Goal: Transaction & Acquisition: Obtain resource

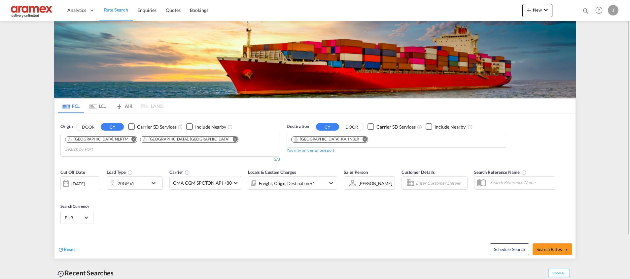
click at [232, 139] on md-icon "Remove" at bounding box center [234, 139] width 5 height 5
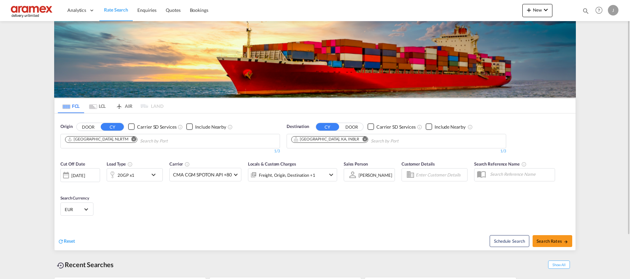
click at [358, 140] on button "Remove" at bounding box center [363, 140] width 10 height 7
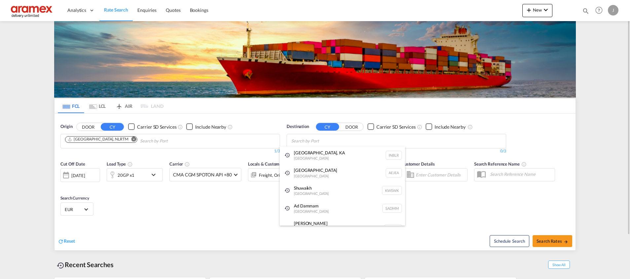
paste input "[GEOGRAPHIC_DATA]"
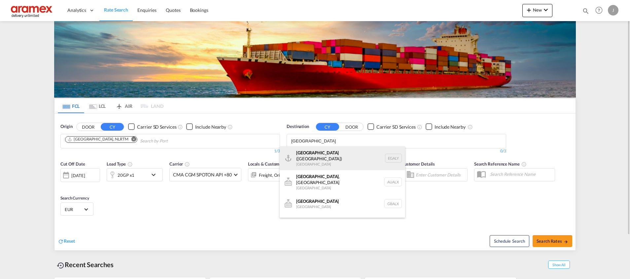
type input "[GEOGRAPHIC_DATA]"
click at [346, 155] on div "Alexandria ([GEOGRAPHIC_DATA]) [GEOGRAPHIC_DATA] EGALY" at bounding box center [342, 159] width 125 height 24
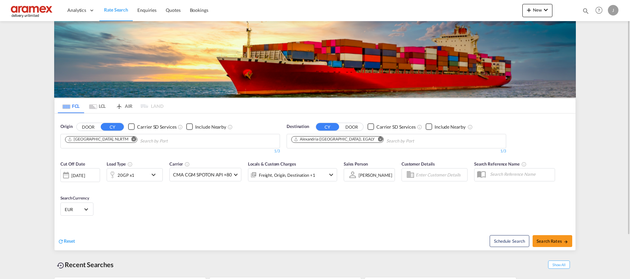
click at [149, 173] on div "20GP x1" at bounding box center [135, 174] width 56 height 13
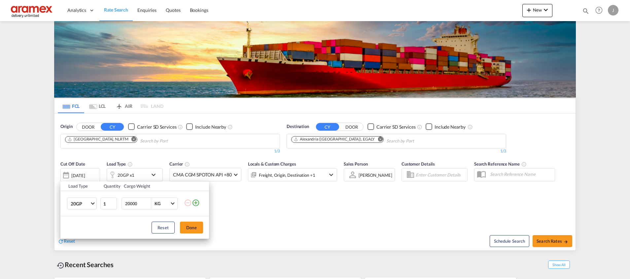
click at [307, 192] on div "Load Type Quantity Cargo Weight 20GP 20GP 40GP 40HC 45HC 20RE 40RE 40HR 20OT 40…" at bounding box center [315, 139] width 630 height 279
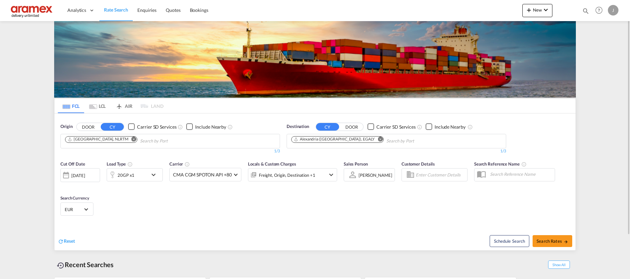
click at [541, 231] on div "Schedule Search Search Rates" at bounding box center [446, 237] width 259 height 25
click at [542, 239] on span "Search Rates" at bounding box center [552, 241] width 32 height 5
type input "NLRTM to EGALY / [DATE]"
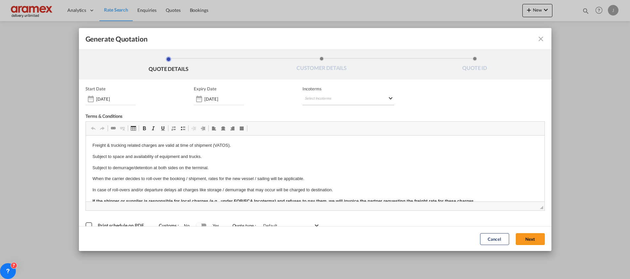
click at [326, 96] on md-select "Select Incoterms" at bounding box center [348, 99] width 92 height 12
click at [322, 113] on input "search" at bounding box center [333, 113] width 61 height 6
type input "exw"
click at [327, 127] on div "Ex Works" at bounding box center [336, 129] width 63 height 4
click at [525, 239] on button "Next" at bounding box center [530, 239] width 29 height 12
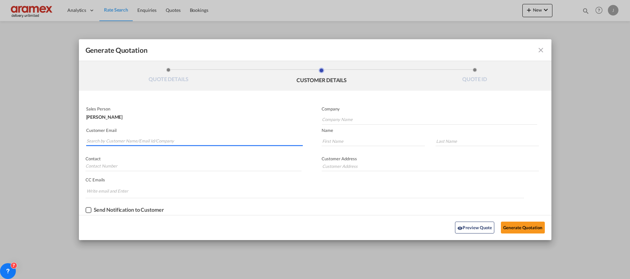
click at [128, 139] on input "Search by Customer Name/Email Id/Company" at bounding box center [194, 141] width 216 height 10
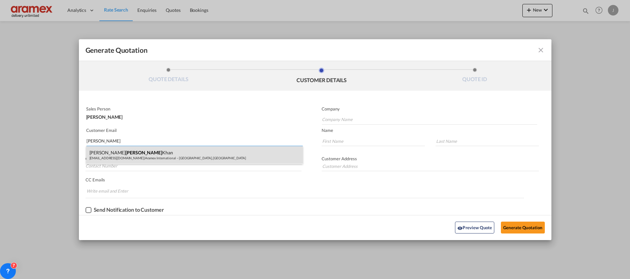
type input "[PERSON_NAME]"
click at [150, 156] on div "[PERSON_NAME] [PERSON_NAME][EMAIL_ADDRESS][DOMAIN_NAME] | Aramex International …" at bounding box center [194, 155] width 217 height 18
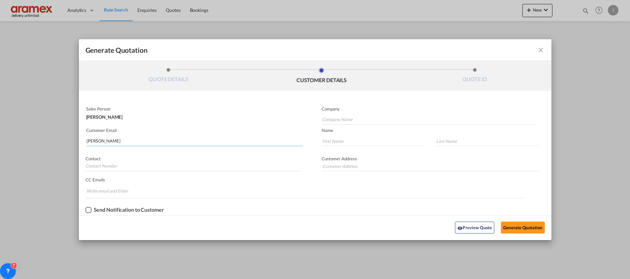
type input "Aramex International – [GEOGRAPHIC_DATA], [GEOGRAPHIC_DATA]"
type input "[EMAIL_ADDRESS][DOMAIN_NAME]"
type input "[PERSON_NAME]"
type input "Khan"
type input "[GEOGRAPHIC_DATA]"
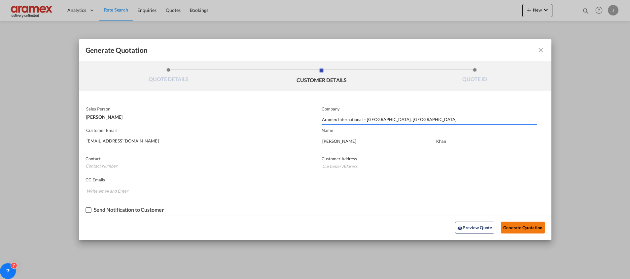
click at [518, 228] on button "Generate Quotation" at bounding box center [523, 228] width 44 height 12
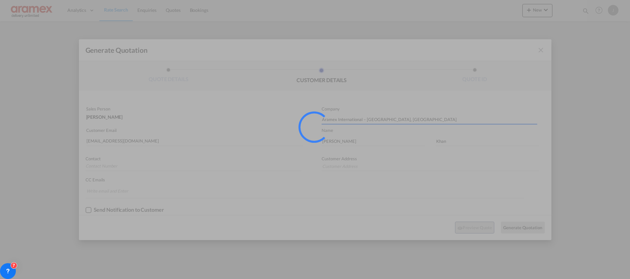
type input "[GEOGRAPHIC_DATA]"
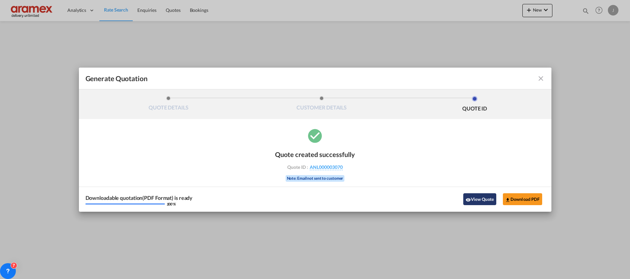
click at [485, 197] on button "View Quote" at bounding box center [479, 199] width 33 height 12
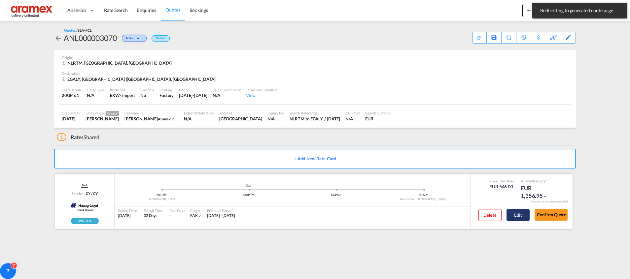
click at [515, 216] on button "Edit" at bounding box center [517, 215] width 23 height 12
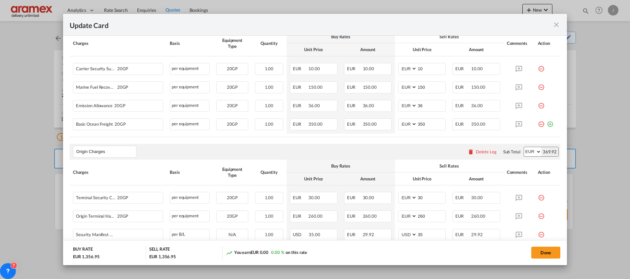
scroll to position [198, 0]
click at [547, 124] on md-icon "icon-plus-circle-outline green-400-fg" at bounding box center [550, 121] width 7 height 7
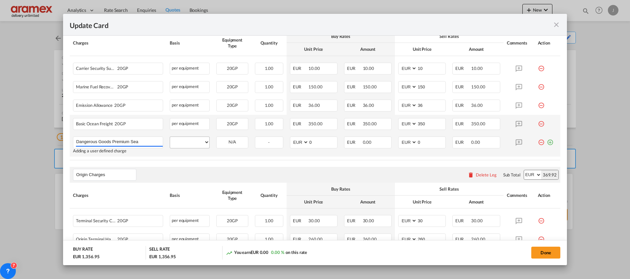
type input "Dangerous Goods Premium Sea"
click at [199, 144] on select "per equipment per container per B/L per shipping bill per shipment % on freight…" at bounding box center [189, 142] width 39 height 11
select select "per equipment"
click at [170, 137] on select "per equipment per container per B/L per shipping bill per shipment % on freight…" at bounding box center [189, 142] width 39 height 11
click at [238, 141] on select "20GP" at bounding box center [232, 142] width 31 height 9
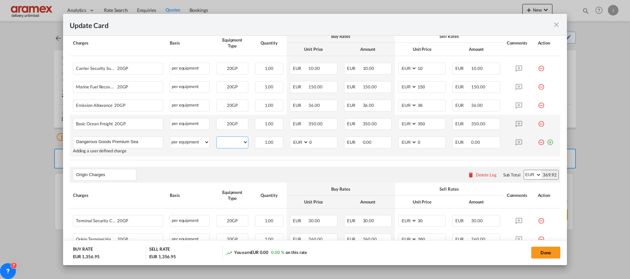
select select "20GP"
click at [217, 138] on select "20GP" at bounding box center [232, 142] width 31 height 9
drag, startPoint x: 322, startPoint y: 144, endPoint x: 284, endPoint y: 144, distance: 38.3
click at [287, 144] on td "AED AFN ALL AMD ANG AOA ARS AUD AWG AZN BAM BBD BDT BGN BHD BIF BMD BND [PERSON…" at bounding box center [314, 144] width 54 height 23
paste input "17"
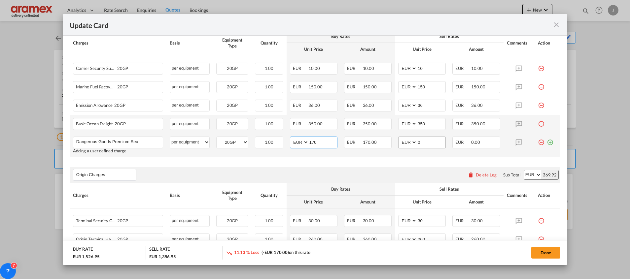
type input "170"
drag, startPoint x: 425, startPoint y: 139, endPoint x: 394, endPoint y: 139, distance: 31.0
click at [398, 139] on md-input-container "AED AFN ALL AMD ANG AOA ARS AUD AWG AZN BAM BBD BDT BGN BHD BIF BMD BND [PERSON…" at bounding box center [422, 143] width 48 height 12
paste input "17"
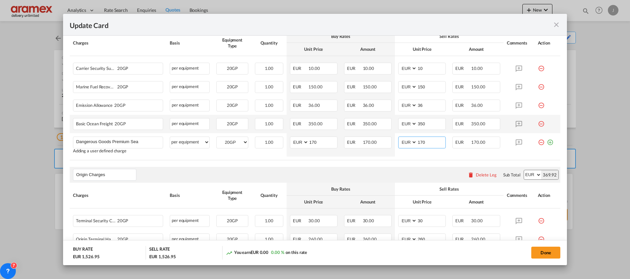
type input "170"
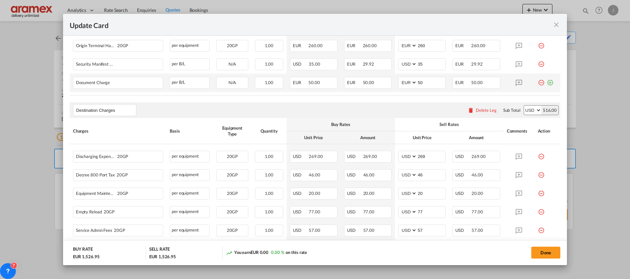
scroll to position [396, 0]
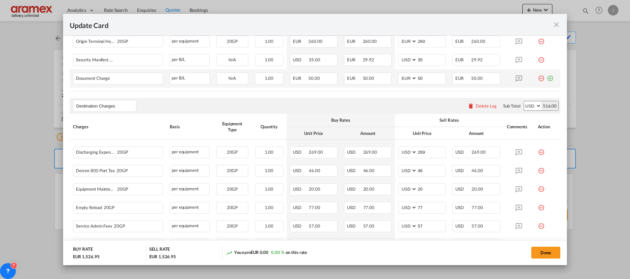
click at [547, 79] on md-icon "icon-plus-circle-outline green-400-fg" at bounding box center [550, 76] width 7 height 7
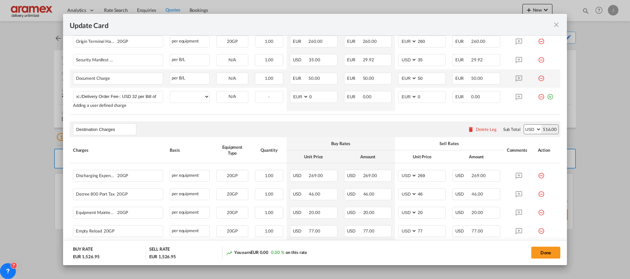
scroll to position [0, 0]
drag, startPoint x: 146, startPoint y: 96, endPoint x: 52, endPoint y: 96, distance: 94.1
click at [52, 96] on div "Update Card Port of [GEOGRAPHIC_DATA] NLRTM T/S MAPTM Liner/Carrier Hapag-[PERS…" at bounding box center [315, 139] width 630 height 279
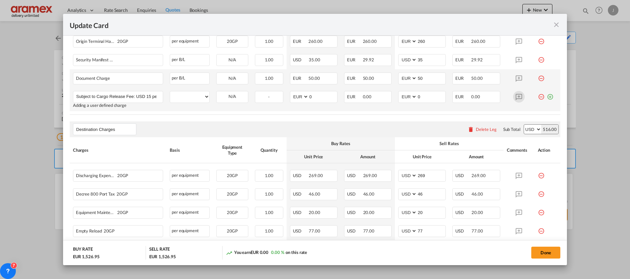
click at [515, 97] on md-icon "Update CardPort of ..." at bounding box center [519, 97] width 12 height 12
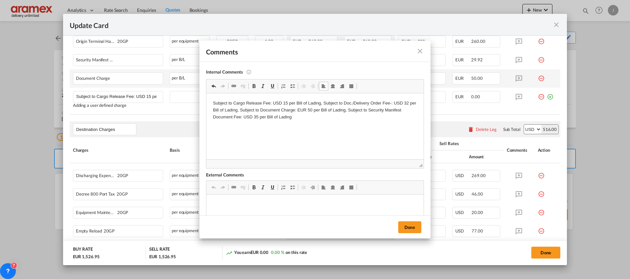
click at [325, 103] on p "Subject to Cargo Release Fee: USD 15 per Bill of Lading, Subject to Doc./Delive…" at bounding box center [315, 110] width 204 height 20
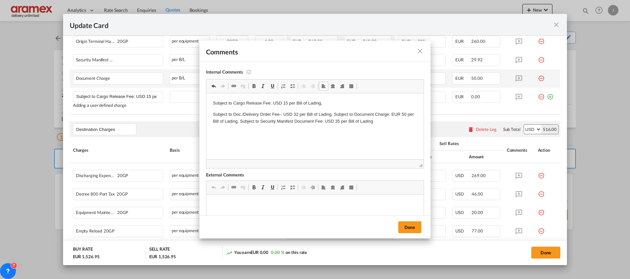
click at [335, 114] on p "Subject to Doc./Delivery Order Fee-: USD 32 per Bill of Lading, Subject to Docu…" at bounding box center [315, 118] width 204 height 14
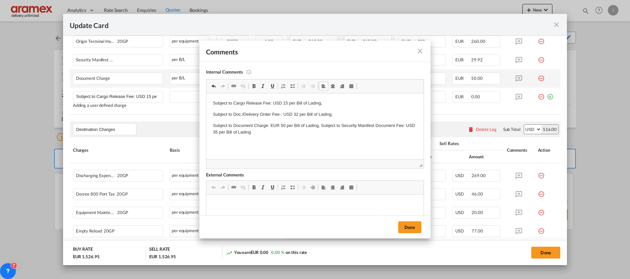
click at [341, 127] on p "Subject to Document Charge: EUR 50 per Bill of Lading, Subject to Security Mani…" at bounding box center [315, 129] width 204 height 14
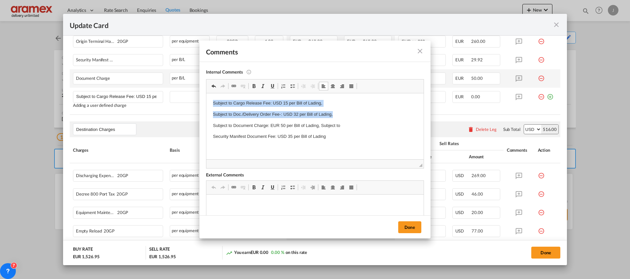
drag, startPoint x: 335, startPoint y: 113, endPoint x: 210, endPoint y: 101, distance: 125.8
click at [210, 101] on html "Subject to Cargo Release Fee: USD 15 per Bill of Lading, Subject to Doc./Delive…" at bounding box center [314, 119] width 217 height 53
copy body "Subject to Cargo Release Fee: USD 15 per Bill of Lading, Subject to Doc./Delive…"
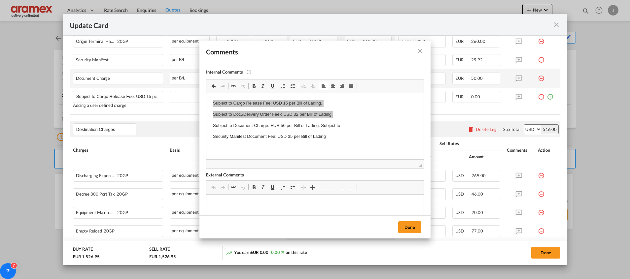
click at [420, 51] on md-icon "icon-close fg-AAA8AD m-0 pointer" at bounding box center [420, 51] width 8 height 8
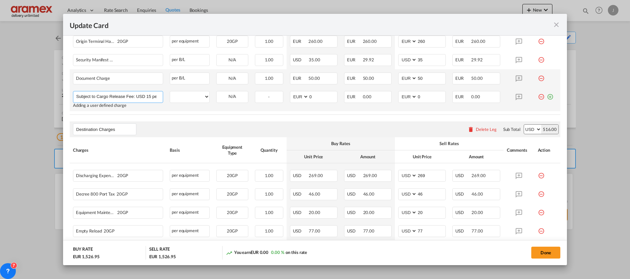
click at [143, 98] on input "Subject to Cargo Release Fee: USD 15 per Bill of Lading, Subject to Doc./Delive…" at bounding box center [119, 96] width 86 height 10
paste input "Subject to Doc./Delivery Order Fee-: USD 32 per Bill of Lading,"
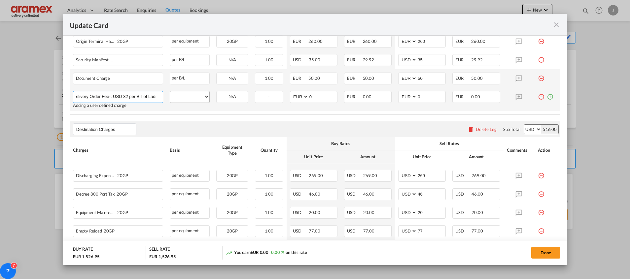
type input "Subject to Cargo Release Fee: USD 15 per Bill of Lading, Subject to Doc./Delive…"
click at [197, 98] on select "per equipment per container per B/L per shipping bill per shipment per pallet p…" at bounding box center [189, 96] width 39 height 11
select select "per equipment"
click at [170, 91] on select "per equipment per container per B/L per shipping bill per shipment per pallet p…" at bounding box center [189, 96] width 39 height 11
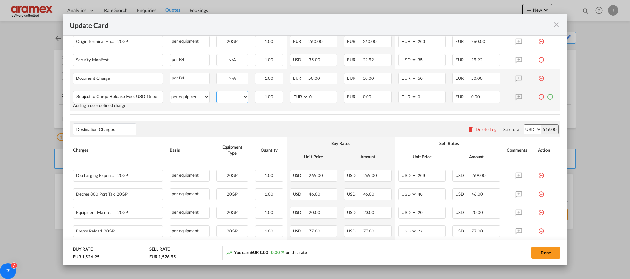
click at [233, 98] on select "20GP" at bounding box center [232, 96] width 31 height 9
select select "20GP"
click at [217, 92] on select "20GP" at bounding box center [232, 96] width 31 height 9
click at [131, 99] on input "Subject to Cargo Release Fee: USD 15 per Bill of Lading, Subject to Doc./Delive…" at bounding box center [119, 96] width 86 height 10
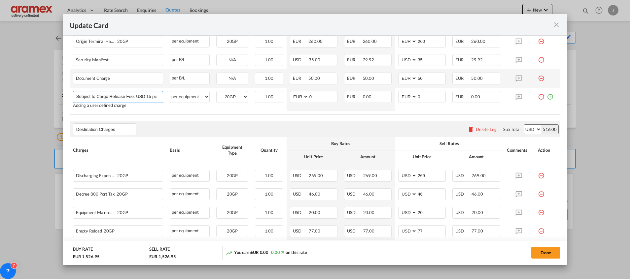
drag, startPoint x: 136, startPoint y: 99, endPoint x: 40, endPoint y: 100, distance: 96.1
click at [40, 100] on div "Update Card Port of [GEOGRAPHIC_DATA] NLRTM T/S MAPTM Liner/Carrier Hapag-[PERS…" at bounding box center [315, 139] width 630 height 279
click at [89, 100] on input "Subject to Cargo Release Fee: USD 15 per Bill of Lading, Subject to Doc./Delive…" at bounding box center [119, 96] width 86 height 10
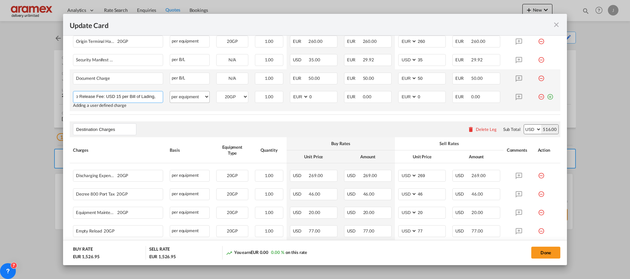
scroll to position [0, 145]
drag, startPoint x: 89, startPoint y: 97, endPoint x: 170, endPoint y: 97, distance: 80.6
click at [170, 97] on tr "Subject to Cargo Release Fee: USD 15 per Bill of Lading, Subject to Doc./Delive…" at bounding box center [315, 99] width 491 height 23
click at [199, 98] on select "per equipment per container per B/L per shipping bill per shipment per pallet p…" at bounding box center [189, 96] width 39 height 11
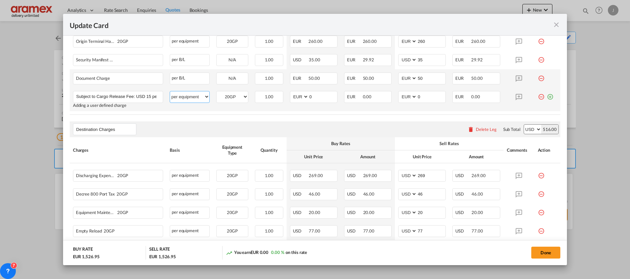
select select "per B/L"
click at [170, 91] on select "per equipment per container per B/L per shipping bill per shipment per pallet p…" at bounding box center [189, 96] width 39 height 11
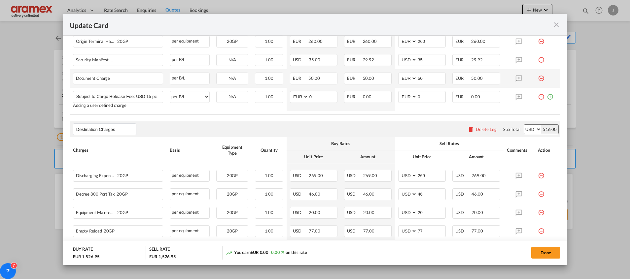
click at [538, 95] on md-icon "icon-minus-circle-outline red-400-fg" at bounding box center [541, 94] width 7 height 7
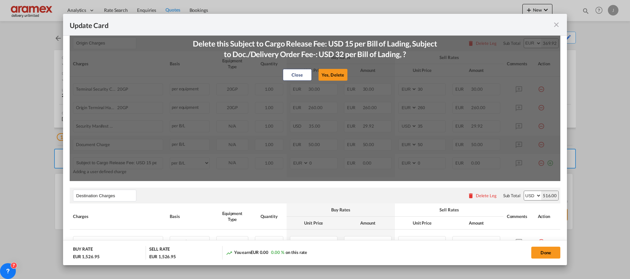
scroll to position [297, 0]
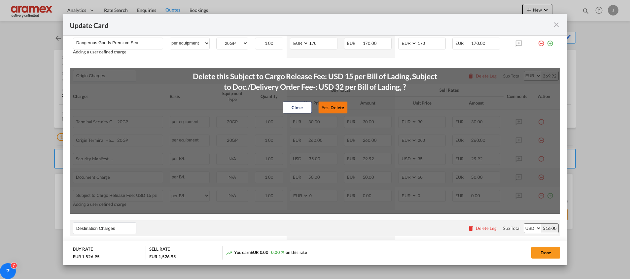
click at [332, 107] on button "Yes, Delete" at bounding box center [332, 108] width 29 height 12
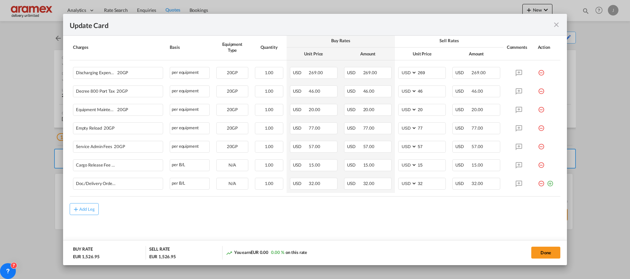
scroll to position [377, 0]
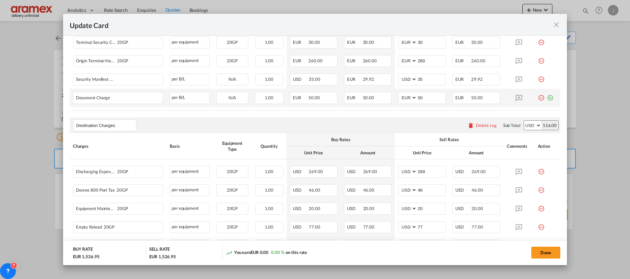
click at [473, 121] on div "Delete Leg" at bounding box center [482, 126] width 36 height 12
click at [476, 125] on div "Delete Leg" at bounding box center [486, 125] width 21 height 5
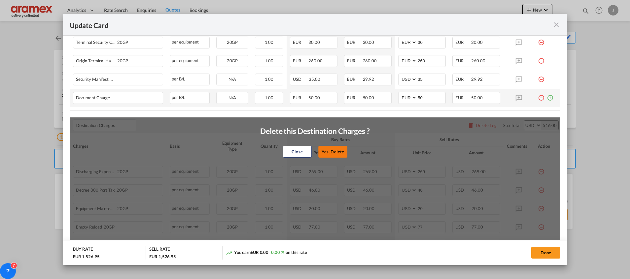
click at [329, 147] on button "Yes, Delete" at bounding box center [332, 152] width 29 height 12
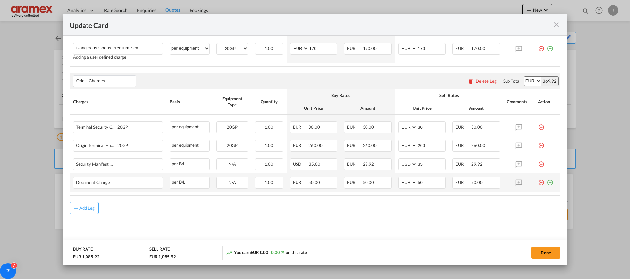
scroll to position [291, 0]
click at [547, 254] on button "Done" at bounding box center [545, 253] width 29 height 12
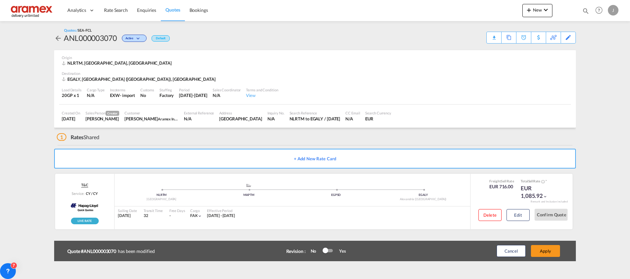
click at [547, 254] on button "Apply" at bounding box center [545, 251] width 29 height 12
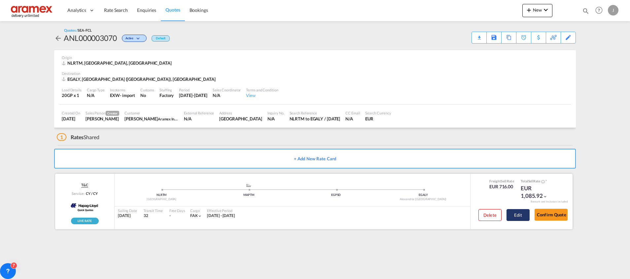
click at [521, 217] on button "Edit" at bounding box center [517, 215] width 23 height 12
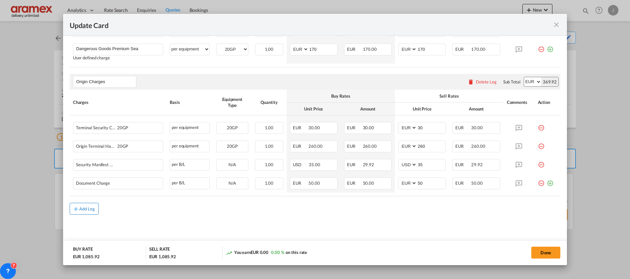
click at [90, 209] on div "Add Leg" at bounding box center [87, 209] width 16 height 4
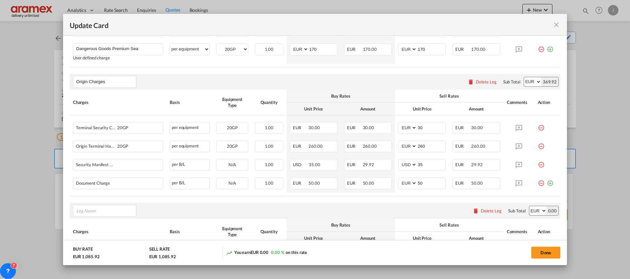
scroll to position [365, 0]
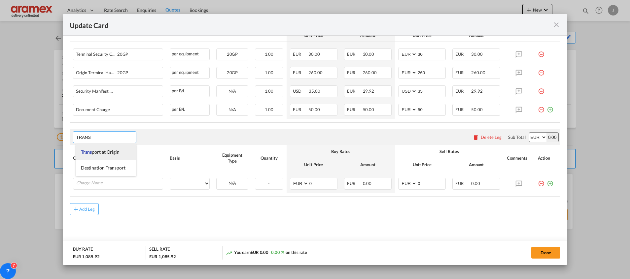
click at [102, 150] on span "Trans port at Origin" at bounding box center [100, 152] width 39 height 6
type input "Transport at Origin"
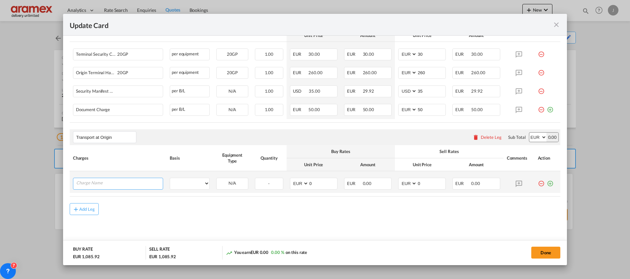
click at [99, 186] on input "Charge Name" at bounding box center [119, 183] width 86 height 10
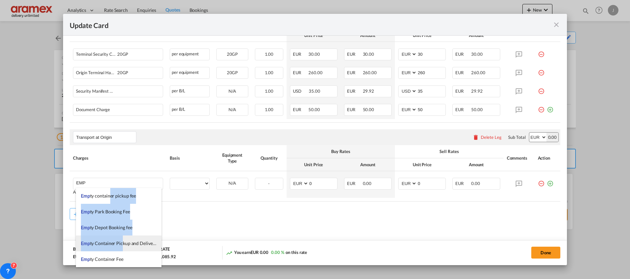
drag, startPoint x: 109, startPoint y: 195, endPoint x: 125, endPoint y: 244, distance: 51.7
click at [123, 248] on ul "Emp ty container pickup fee Emp ty Park Booking Fee Emp ty Depot Booking fee Em…" at bounding box center [119, 251] width 86 height 127
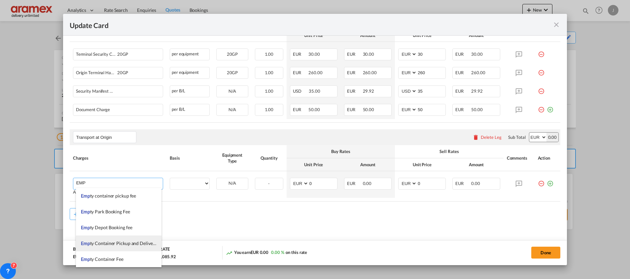
click at [127, 243] on span "Emp ty Container Pickup and Delivery Charge" at bounding box center [127, 244] width 92 height 6
type input "Empty Container Pickup and Delivery Charge"
select select "per equipment"
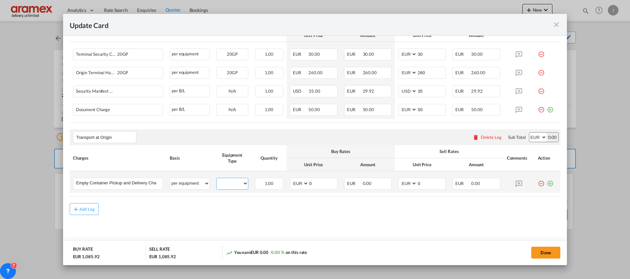
click at [234, 181] on select "20GP" at bounding box center [232, 183] width 31 height 9
select select "20GP"
click at [217, 179] on select "20GP" at bounding box center [232, 183] width 31 height 9
drag, startPoint x: 317, startPoint y: 184, endPoint x: 290, endPoint y: 182, distance: 26.8
click at [290, 182] on md-input-container "AED AFN ALL AMD ANG AOA ARS AUD AWG AZN BAM BBD BDT BGN BHD BIF BMD BND [PERSON…" at bounding box center [314, 184] width 48 height 12
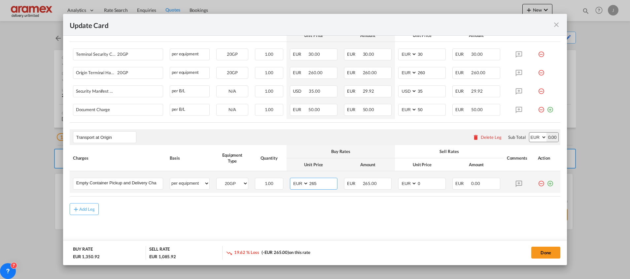
type input "265"
drag, startPoint x: 391, startPoint y: 184, endPoint x: 384, endPoint y: 185, distance: 6.6
click at [388, 184] on tr "Empty Container Pickup and Delivery Charge Please Enter User Defined Charges Ca…" at bounding box center [315, 182] width 491 height 22
type input "265"
click at [547, 184] on md-icon "icon-plus-circle-outline green-400-fg" at bounding box center [550, 181] width 7 height 7
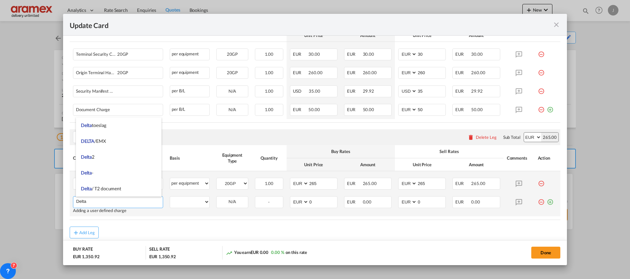
type input "Delta"
click at [547, 202] on md-icon "icon-plus-circle-outline green-400-fg" at bounding box center [550, 199] width 7 height 7
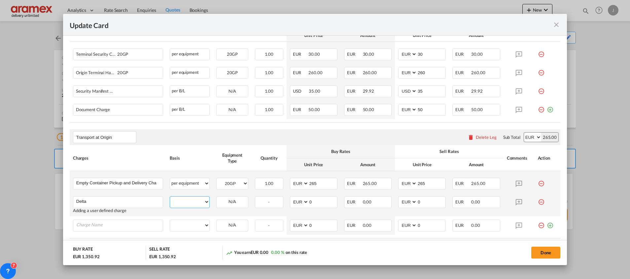
click at [188, 200] on select "per equipment per container per B/L per shipping bill per shipment % on pickup …" at bounding box center [189, 202] width 39 height 11
select select "per equipment"
click at [170, 197] on select "per equipment per container per B/L per shipping bill per shipment % on pickup …" at bounding box center [189, 202] width 39 height 11
click at [229, 203] on select "20GP" at bounding box center [232, 202] width 31 height 9
select select "20GP"
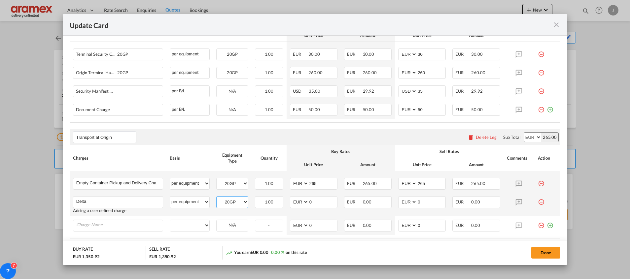
click at [217, 198] on select "20GP" at bounding box center [232, 202] width 31 height 9
drag, startPoint x: 322, startPoint y: 201, endPoint x: 284, endPoint y: 201, distance: 37.6
click at [287, 201] on td "AED AFN ALL AMD ANG AOA ARS AUD AWG AZN BAM BBD BDT BGN BHD BIF BMD BND [PERSON…" at bounding box center [314, 204] width 54 height 23
drag, startPoint x: 328, startPoint y: 203, endPoint x: 274, endPoint y: 203, distance: 53.8
click at [276, 203] on tr "Delta Please Enter User Defined Charges Cannot Be Published Adding a user defin…" at bounding box center [315, 204] width 491 height 23
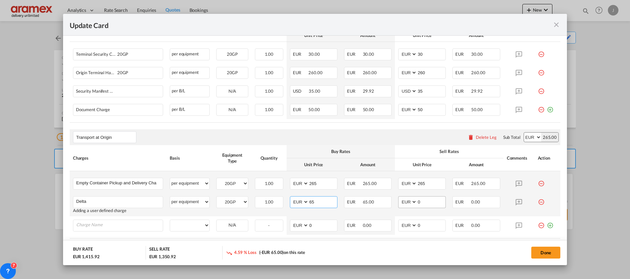
type input "65"
drag, startPoint x: 434, startPoint y: 201, endPoint x: 385, endPoint y: 202, distance: 49.9
click at [385, 202] on tr "Delta Please Enter User Defined Charges Cannot Be Published Adding a user defin…" at bounding box center [315, 204] width 491 height 23
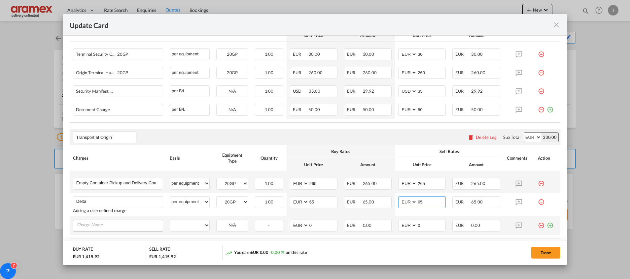
type input "65"
click at [115, 230] on div "Update Card Port ..." at bounding box center [118, 226] width 90 height 12
click at [117, 226] on input "Charge Name" at bounding box center [119, 225] width 86 height 10
type input "X"
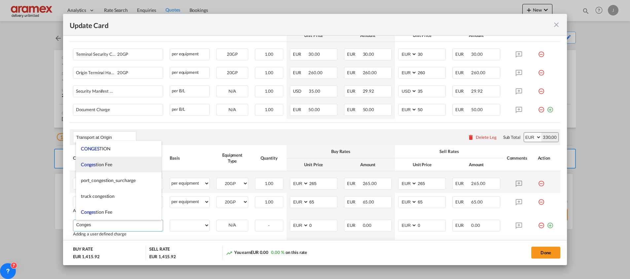
click at [114, 168] on li "Conges tion Fee" at bounding box center [119, 165] width 86 height 16
type input "Congestion Fee"
select select "per equipment"
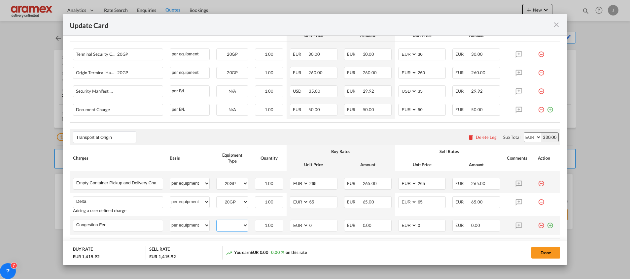
drag, startPoint x: 235, startPoint y: 224, endPoint x: 235, endPoint y: 231, distance: 6.9
click at [235, 224] on select "20GP" at bounding box center [232, 225] width 31 height 9
select select "20GP"
click at [217, 221] on select "20GP" at bounding box center [232, 225] width 31 height 9
drag, startPoint x: 315, startPoint y: 224, endPoint x: 279, endPoint y: 224, distance: 36.6
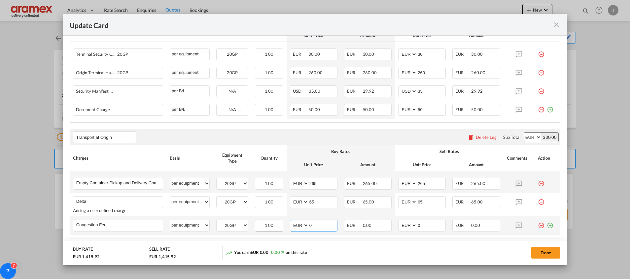
click at [279, 224] on tr "Congestion Fee Please Enter User Defined Charges Cannot Be Published per equipm…" at bounding box center [315, 226] width 491 height 18
type input "17"
drag, startPoint x: 422, startPoint y: 226, endPoint x: 381, endPoint y: 227, distance: 40.9
click at [381, 227] on tr "Congestion Fee Please Enter User Defined Charges Cannot Be Published per equipm…" at bounding box center [315, 226] width 491 height 18
type input "17"
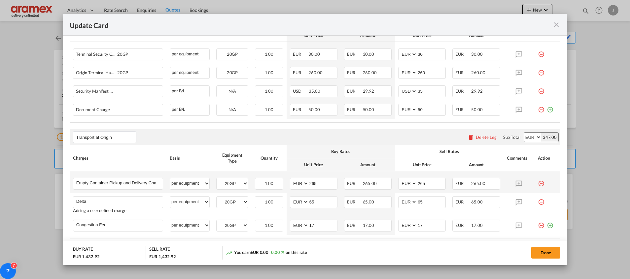
click at [362, 136] on div "Transport at Origin Please enter leg name Leg Name Already Exists Delete Leg Su…" at bounding box center [315, 137] width 491 height 16
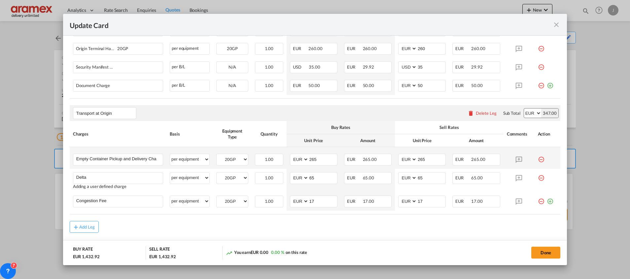
scroll to position [407, 0]
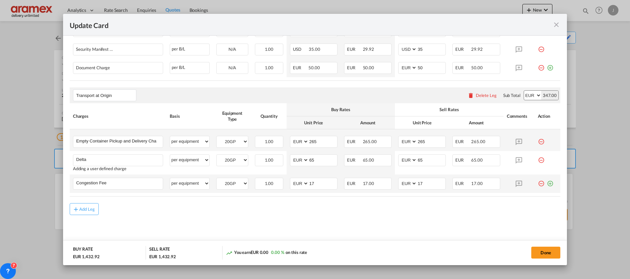
click at [547, 183] on md-icon "icon-plus-circle-outline green-400-fg" at bounding box center [550, 181] width 7 height 7
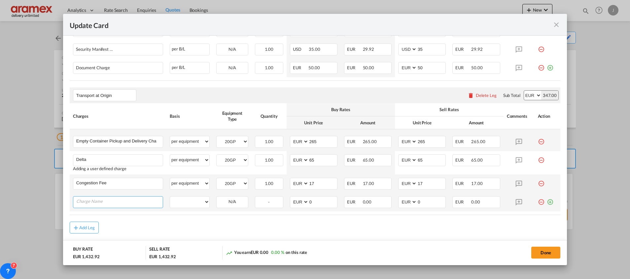
click at [110, 204] on input "Charge Name" at bounding box center [119, 202] width 86 height 10
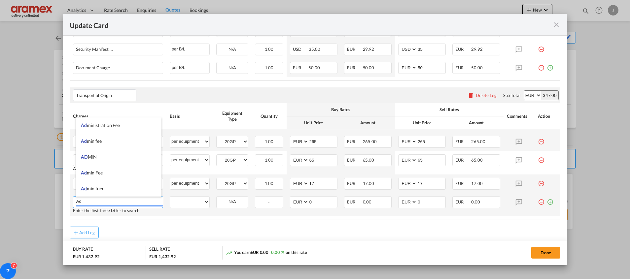
type input "A"
type input "FSC"
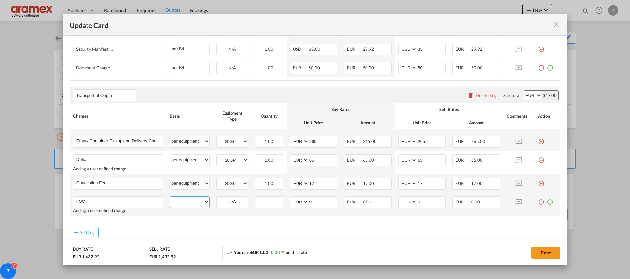
click at [184, 199] on select "per equipment per container per B/L per shipping bill per shipment % on pickup …" at bounding box center [189, 202] width 39 height 11
select select "per equipment"
click at [170, 197] on select "per equipment per container per B/L per shipping bill per shipment % on pickup …" at bounding box center [189, 202] width 39 height 11
click at [219, 206] on select "20GP" at bounding box center [232, 202] width 31 height 9
select select "20GP"
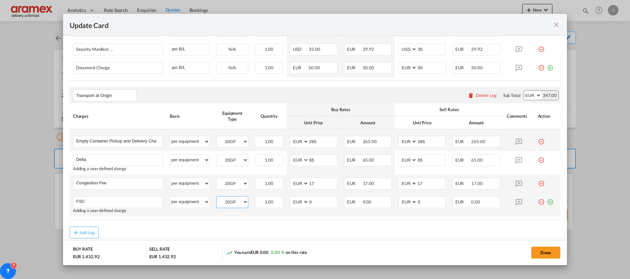
click at [217, 198] on select "20GP" at bounding box center [232, 202] width 31 height 9
drag, startPoint x: 320, startPoint y: 202, endPoint x: 290, endPoint y: 204, distance: 30.4
click at [290, 204] on md-input-container "AED AFN ALL AMD ANG AOA ARS AUD AWG AZN BAM BBD BDT BGN BHD BIF BMD BND [PERSON…" at bounding box center [314, 202] width 48 height 12
paste input "€ 20.82"
click at [312, 202] on input "€ 20.82" at bounding box center [323, 202] width 28 height 10
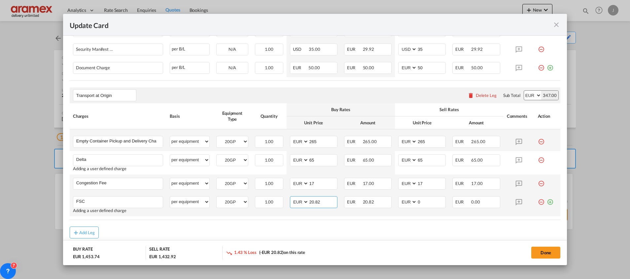
click at [315, 201] on input "20.82" at bounding box center [323, 202] width 28 height 10
type input "20.82"
drag, startPoint x: 431, startPoint y: 202, endPoint x: 393, endPoint y: 201, distance: 39.0
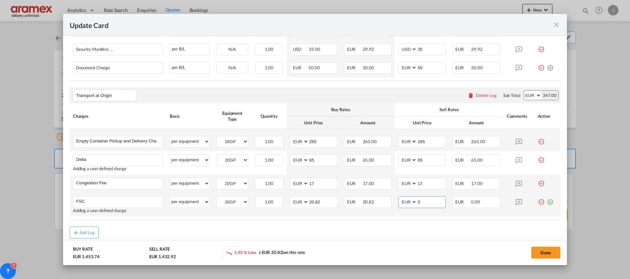
click at [395, 201] on td "AED AFN ALL AMD ANG AOA ARS AUD AWG AZN BAM BBD BDT BGN BHD BIF BMD BND BOB BRL…" at bounding box center [422, 204] width 54 height 23
paste input "20.82"
type input "20.82"
click at [546, 201] on div "Update Card Port ..." at bounding box center [547, 199] width 19 height 7
click at [547, 202] on md-icon "icon-plus-circle-outline green-400-fg" at bounding box center [550, 199] width 7 height 7
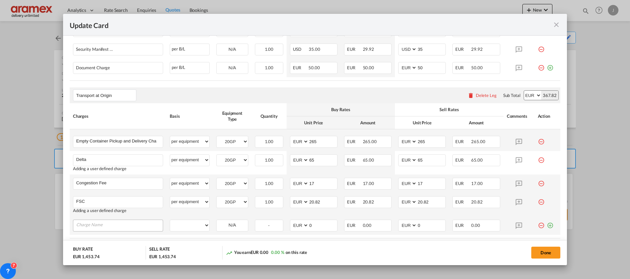
click at [103, 229] on input "Charge Name" at bounding box center [119, 225] width 86 height 10
click at [125, 222] on input "Charge Name" at bounding box center [119, 225] width 86 height 10
click at [114, 224] on input "Charge Name" at bounding box center [119, 225] width 86 height 10
type input "Admin fee"
click at [178, 225] on select "per equipment per container per B/L per shipping bill per shipment % on pickup …" at bounding box center [189, 225] width 39 height 11
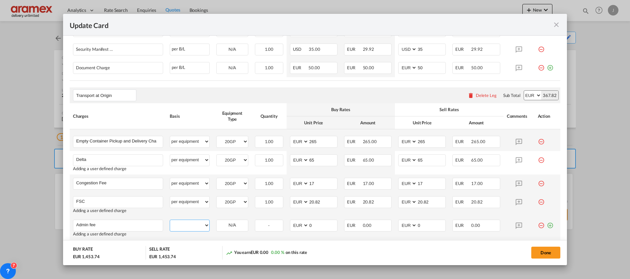
select select "per equipment"
click at [170, 220] on select "per equipment per container per B/L per shipping bill per shipment % on pickup …" at bounding box center [189, 225] width 39 height 11
click at [227, 229] on select "20GP" at bounding box center [232, 225] width 31 height 9
select select "20GP"
click at [217, 221] on select "20GP" at bounding box center [232, 225] width 31 height 9
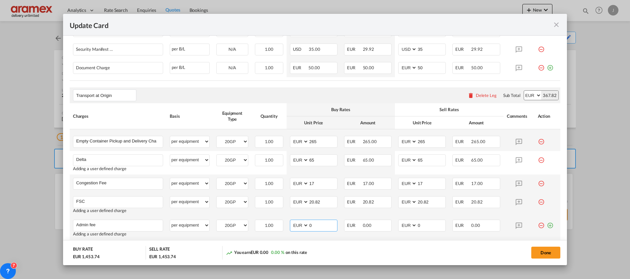
drag, startPoint x: 318, startPoint y: 227, endPoint x: 289, endPoint y: 227, distance: 29.1
click at [290, 227] on md-input-container "AED AFN ALL AMD ANG AOA ARS AUD AWG AZN BAM BBD BDT BGN BHD BIF BMD BND [PERSON…" at bounding box center [314, 226] width 48 height 12
click at [319, 225] on input "0" at bounding box center [323, 225] width 28 height 10
drag, startPoint x: 319, startPoint y: 225, endPoint x: 293, endPoint y: 226, distance: 26.1
click at [293, 226] on md-input-container "AED AFN ALL AMD ANG AOA ARS AUD AWG AZN BAM BBD BDT BGN BHD BIF BMD BND [PERSON…" at bounding box center [314, 226] width 48 height 12
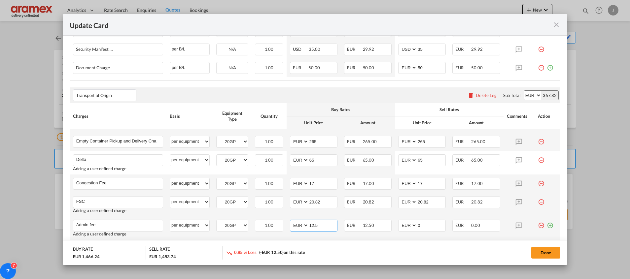
click at [315, 224] on input "12.5" at bounding box center [323, 225] width 28 height 10
type input "12.5"
click at [436, 220] on td "AED AFN ALL AMD ANG AOA ARS AUD AWG AZN BAM BBD BDT BGN BHD BIF BMD BND BOB BRL…" at bounding box center [422, 228] width 54 height 23
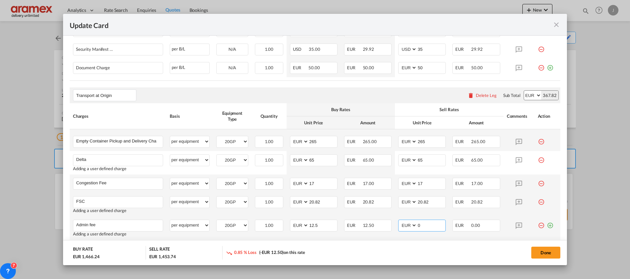
drag, startPoint x: 419, startPoint y: 225, endPoint x: 398, endPoint y: 228, distance: 20.3
click at [401, 228] on md-input-container "AED AFN ALL AMD ANG AOA ARS AUD AWG AZN BAM BBD BDT BGN BHD BIF BMD BND [PERSON…" at bounding box center [422, 226] width 48 height 12
click at [546, 251] on button "Done" at bounding box center [545, 253] width 29 height 12
type input "12.5"
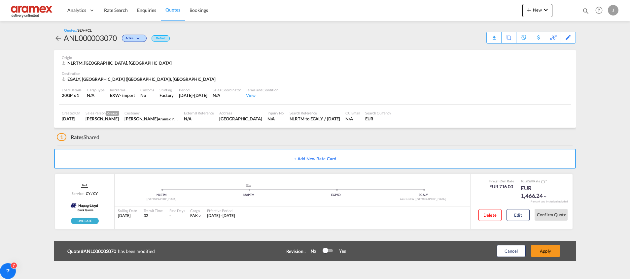
click at [546, 251] on button "Apply" at bounding box center [545, 251] width 29 height 12
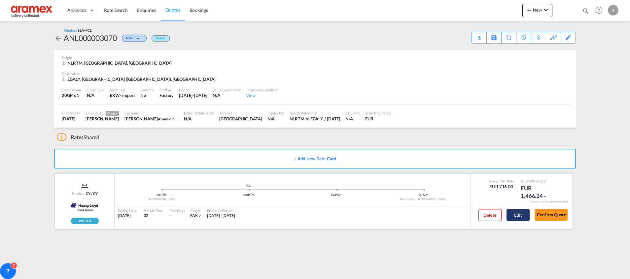
click at [524, 211] on button "Edit" at bounding box center [517, 215] width 23 height 12
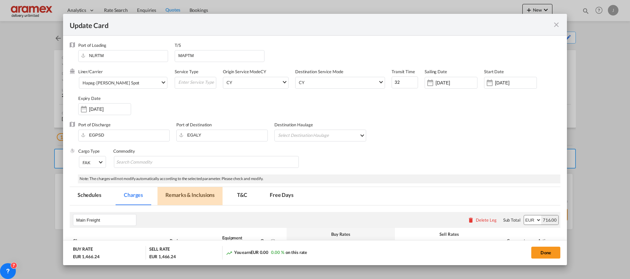
click at [185, 192] on md-tab-item "Remarks & Inclusions" at bounding box center [189, 196] width 65 height 18
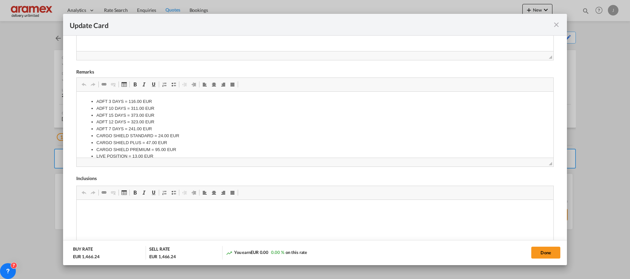
scroll to position [292, 0]
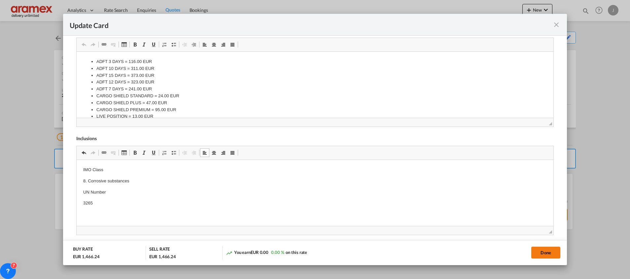
click at [545, 254] on button "Done" at bounding box center [545, 253] width 29 height 12
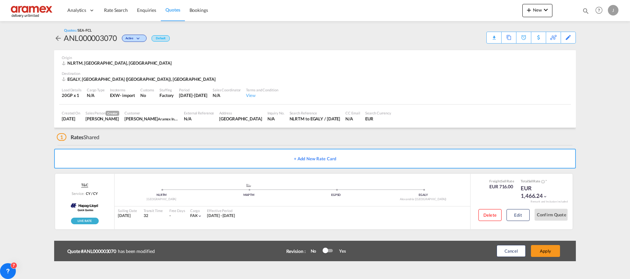
scroll to position [94, 0]
click at [544, 254] on button "Apply" at bounding box center [545, 251] width 29 height 12
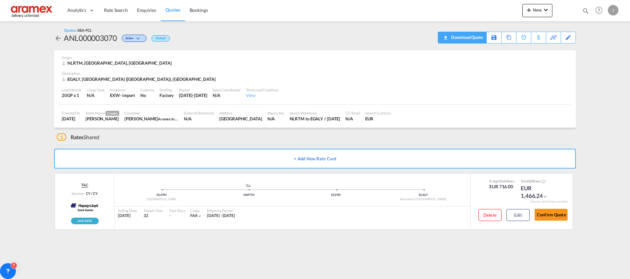
click at [475, 39] on div "Download Quote" at bounding box center [466, 37] width 34 height 11
click at [509, 215] on button "Edit" at bounding box center [517, 215] width 23 height 12
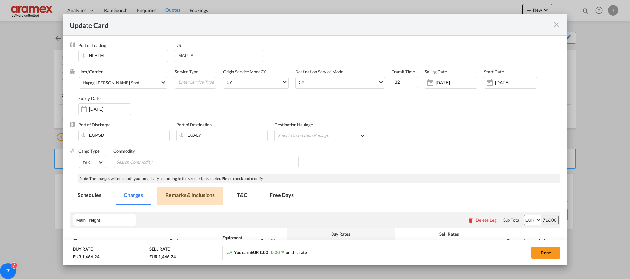
click at [200, 195] on md-tab-item "Remarks & Inclusions" at bounding box center [189, 196] width 65 height 18
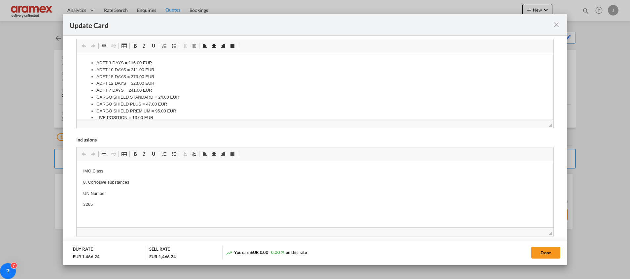
scroll to position [295, 0]
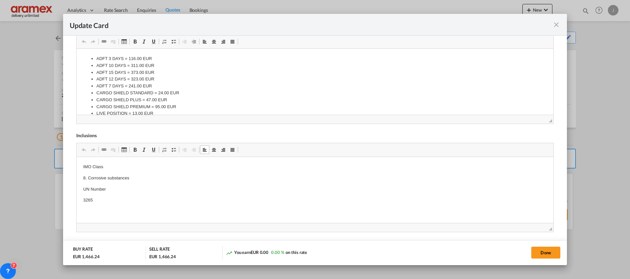
click at [119, 200] on p "3265" at bounding box center [315, 200] width 464 height 7
click at [542, 250] on button "Done" at bounding box center [545, 253] width 29 height 12
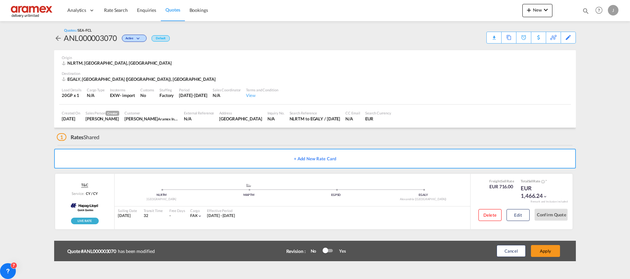
scroll to position [94, 0]
click at [542, 250] on button "Apply" at bounding box center [545, 251] width 29 height 12
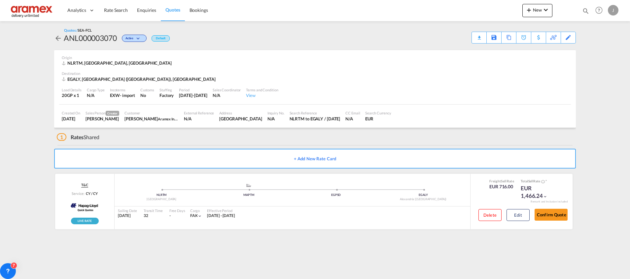
click at [0, 0] on div "Download Quote" at bounding box center [0, 0] width 0 height 0
click at [514, 218] on button "Edit" at bounding box center [517, 215] width 23 height 12
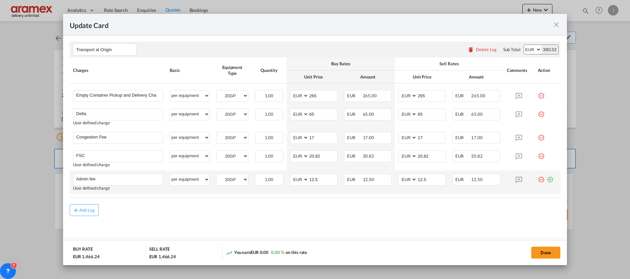
scroll to position [454, 0]
click at [547, 177] on md-icon "icon-plus-circle-outline green-400-fg" at bounding box center [550, 176] width 7 height 7
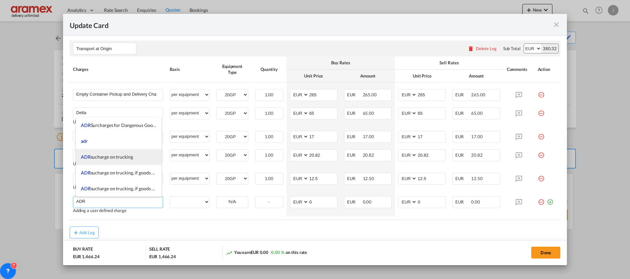
click at [120, 157] on span "ADR sucharge on trucking" at bounding box center [107, 157] width 52 height 6
type input "ADR sucharge on trucking"
select select "per equipment"
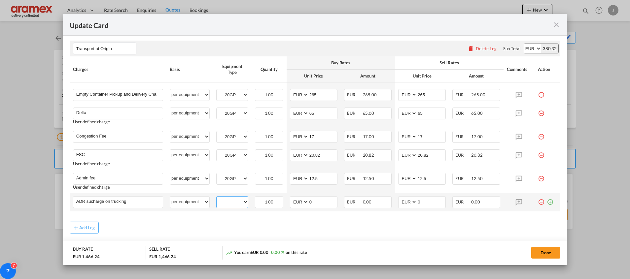
click at [239, 200] on select "20GP" at bounding box center [232, 202] width 31 height 9
select select "20GP"
click at [217, 198] on select "20GP" at bounding box center [232, 202] width 31 height 9
drag, startPoint x: 312, startPoint y: 202, endPoint x: 280, endPoint y: 203, distance: 31.4
click at [281, 202] on tr "ADR sucharge on trucking Please Enter User Defined Charges Cannot Be Published …" at bounding box center [315, 202] width 491 height 18
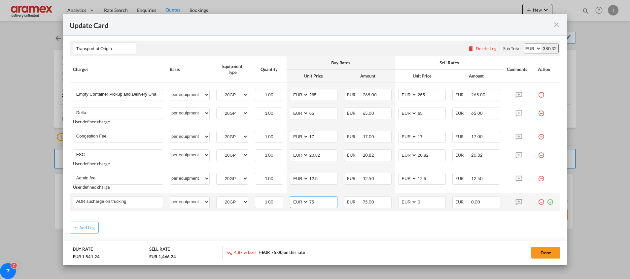
click at [311, 201] on input "75" at bounding box center [323, 202] width 28 height 10
type input "75"
drag, startPoint x: 430, startPoint y: 199, endPoint x: 401, endPoint y: 201, distance: 28.8
click at [401, 201] on md-input-container "AED AFN ALL AMD ANG AOA ARS AUD AWG AZN BAM BBD BDT BGN BHD BIF BMD BND [PERSON…" at bounding box center [422, 202] width 48 height 12
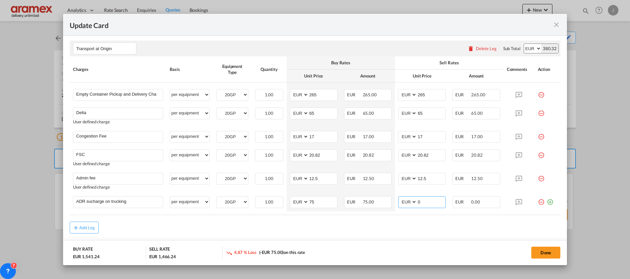
paste input "75"
type input "75"
click at [395, 233] on div "Add Leg" at bounding box center [315, 228] width 491 height 12
click at [550, 248] on button "Done" at bounding box center [545, 253] width 29 height 12
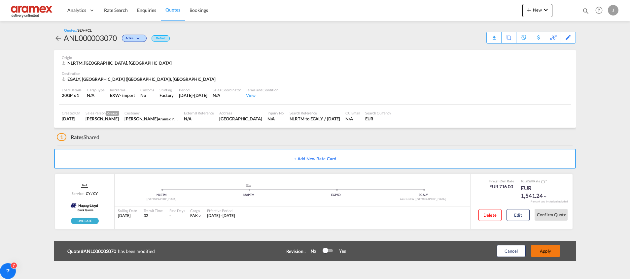
click at [544, 249] on button "Apply" at bounding box center [545, 251] width 29 height 12
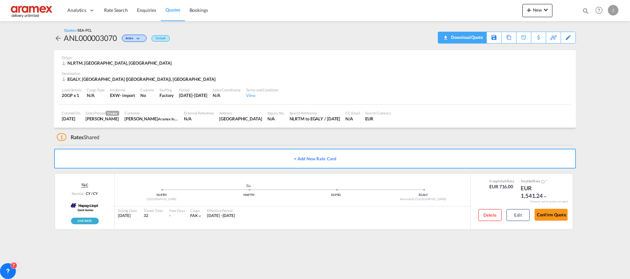
click at [476, 35] on div "Download Quote" at bounding box center [466, 37] width 34 height 11
click at [527, 217] on button "Edit" at bounding box center [517, 215] width 23 height 12
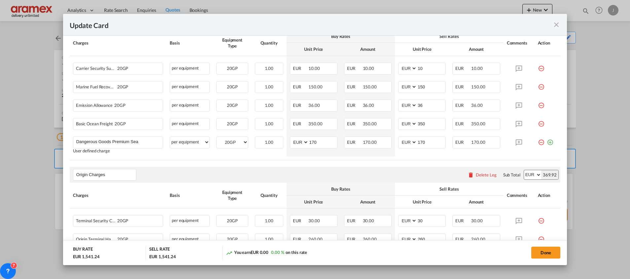
scroll to position [0, 0]
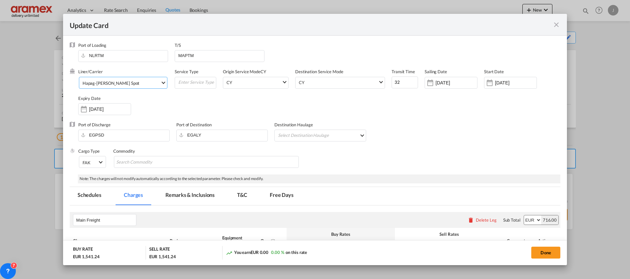
click at [136, 83] on span "Hapag-[PERSON_NAME] Spot" at bounding box center [122, 83] width 78 height 6
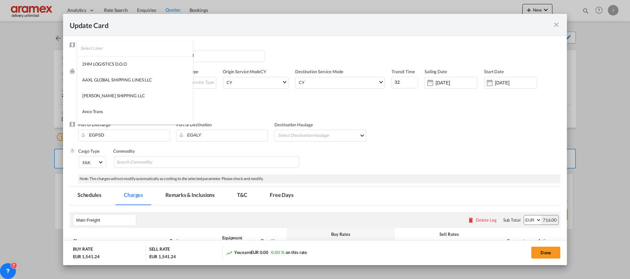
scroll to position [631, 0]
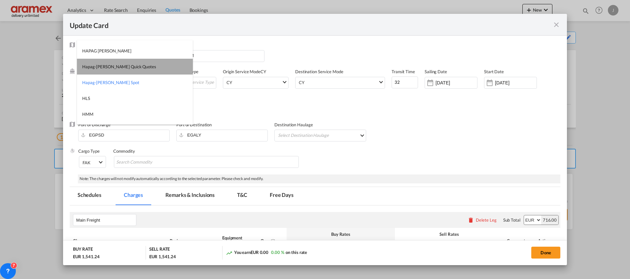
click at [137, 69] on md-option "Hapag-[PERSON_NAME] Quick Quotes" at bounding box center [135, 67] width 116 height 16
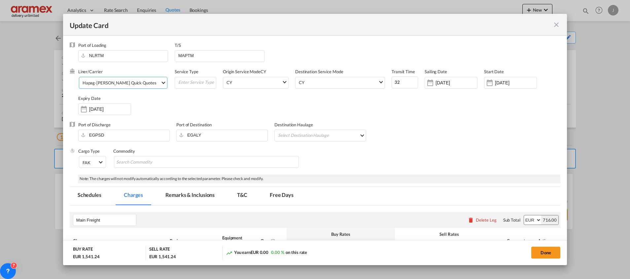
scroll to position [50, 0]
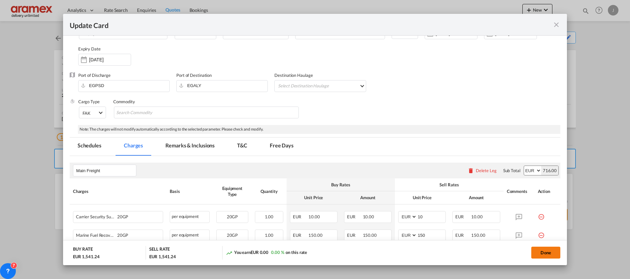
click at [546, 253] on button "Done" at bounding box center [545, 253] width 29 height 12
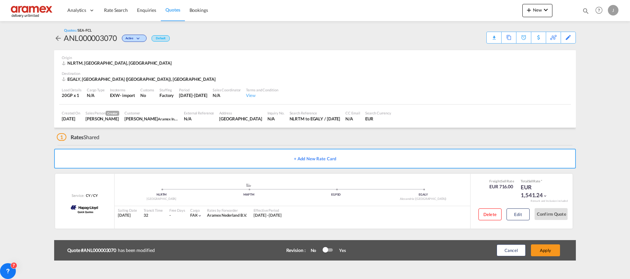
click at [546, 252] on button "Apply" at bounding box center [545, 251] width 29 height 12
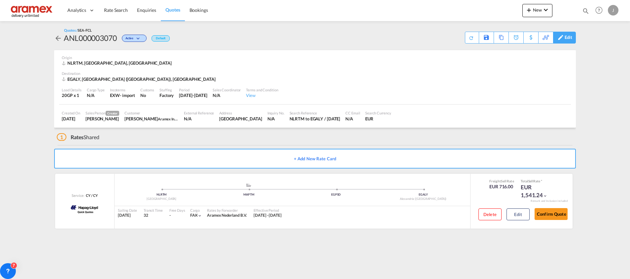
click at [569, 36] on div "Edit" at bounding box center [569, 37] width 8 height 11
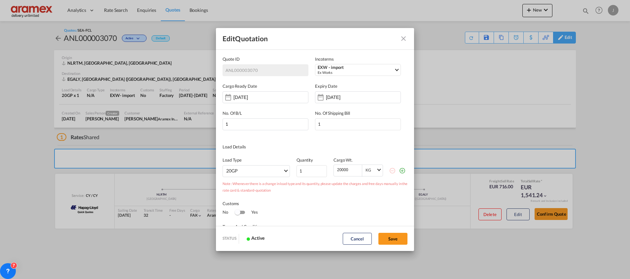
scroll to position [0, 0]
click at [344, 97] on input "[DATE]" at bounding box center [347, 97] width 42 height 5
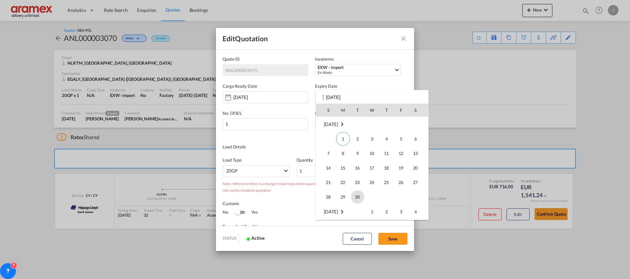
click at [357, 199] on span "30" at bounding box center [357, 196] width 13 height 13
type input "[DATE]"
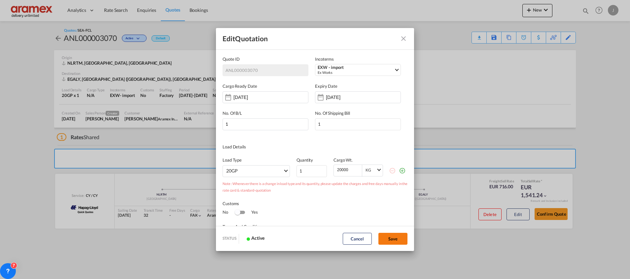
click at [392, 238] on button "Save" at bounding box center [392, 239] width 29 height 12
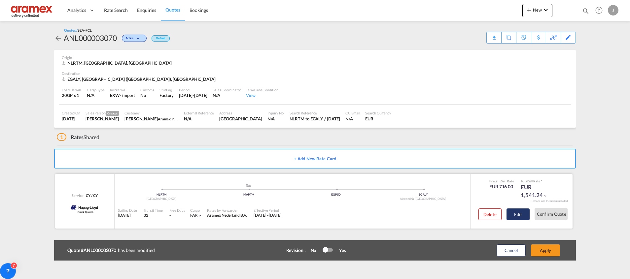
click at [519, 211] on button "Edit" at bounding box center [517, 215] width 23 height 12
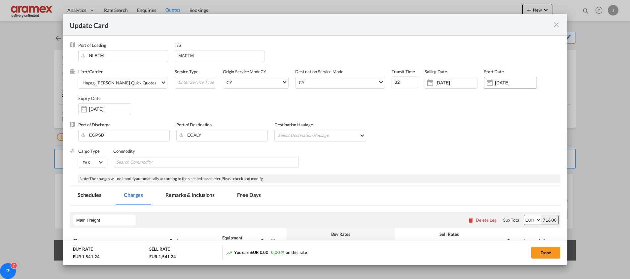
click at [507, 83] on input "[DATE]" at bounding box center [516, 82] width 42 height 5
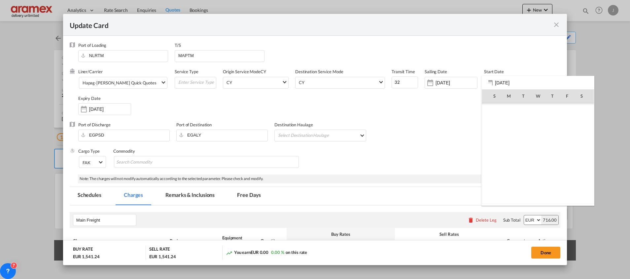
scroll to position [152930, 0]
click at [102, 110] on div at bounding box center [315, 139] width 630 height 279
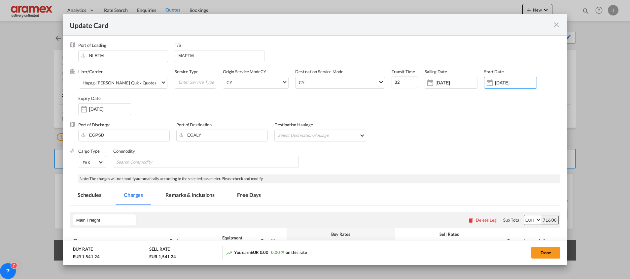
click at [102, 110] on input "[DATE]" at bounding box center [110, 109] width 42 height 5
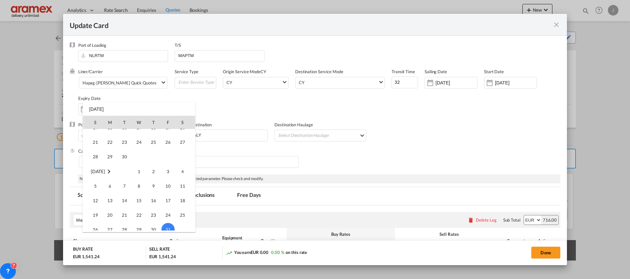
scroll to position [38, 0]
click at [125, 173] on span "30" at bounding box center [124, 171] width 13 height 13
type input "[DATE]"
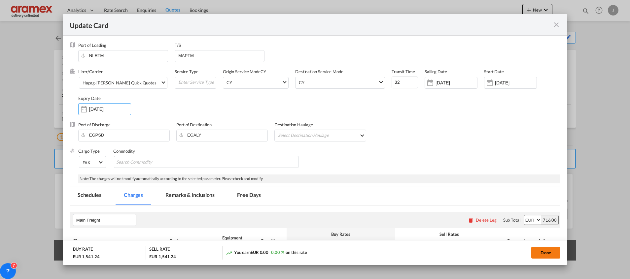
click at [546, 252] on button "Done" at bounding box center [545, 253] width 29 height 12
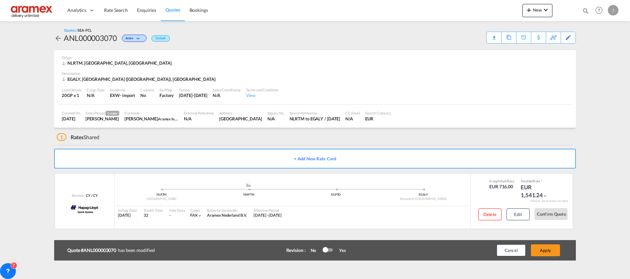
click at [546, 252] on button "Apply" at bounding box center [545, 251] width 29 height 12
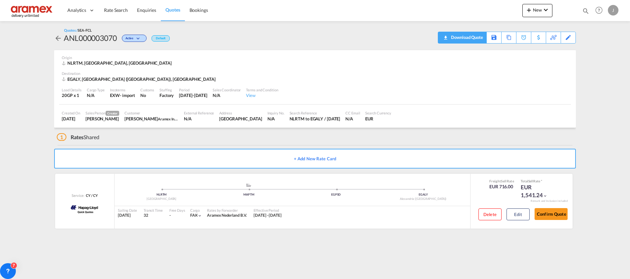
click at [450, 37] on div "Download Quote" at bounding box center [466, 37] width 34 height 11
click at [176, 11] on span "Quotes" at bounding box center [172, 10] width 15 height 6
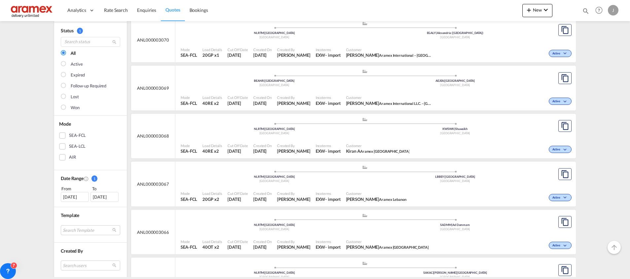
scroll to position [99, 0]
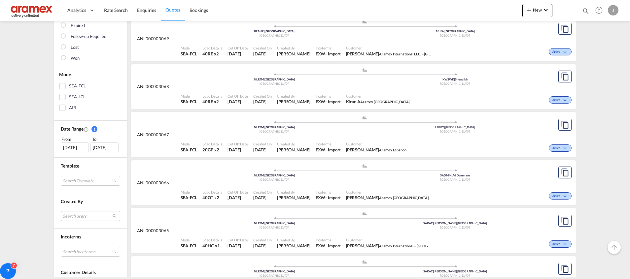
click at [449, 189] on div "Active" at bounding box center [502, 195] width 142 height 17
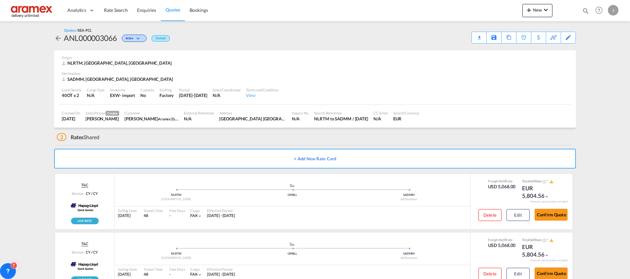
click at [0, 0] on div "Download Quote" at bounding box center [0, 0] width 0 height 0
click at [99, 77] on div "SADMM, [GEOGRAPHIC_DATA], [GEOGRAPHIC_DATA]" at bounding box center [118, 79] width 113 height 6
copy div "Dammam"
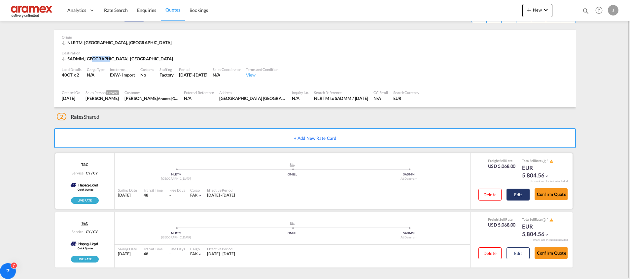
click at [516, 198] on button "Edit" at bounding box center [517, 195] width 23 height 12
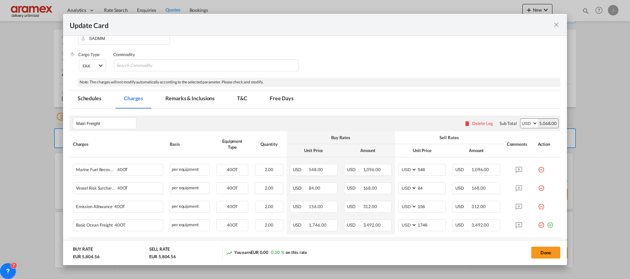
scroll to position [99, 0]
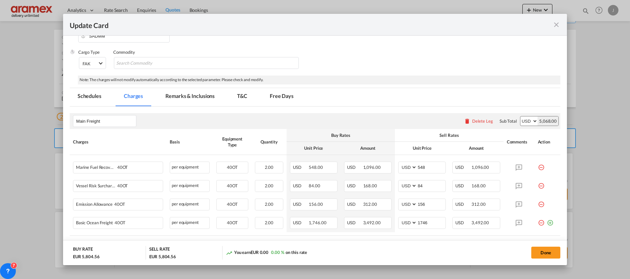
click at [556, 23] on md-icon "icon-close fg-AAA8AD m-0 pointer" at bounding box center [556, 25] width 8 height 8
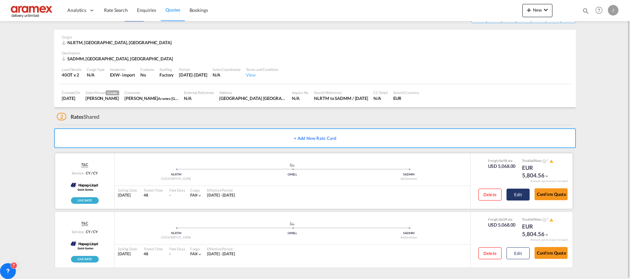
click at [522, 195] on button "Edit" at bounding box center [517, 195] width 23 height 12
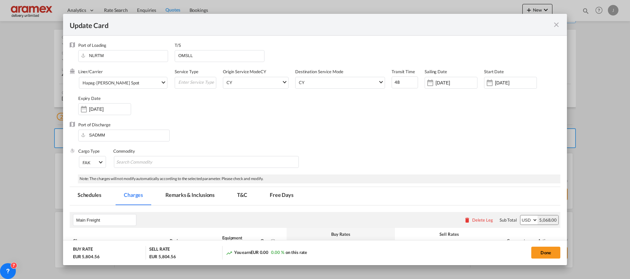
scroll to position [149, 0]
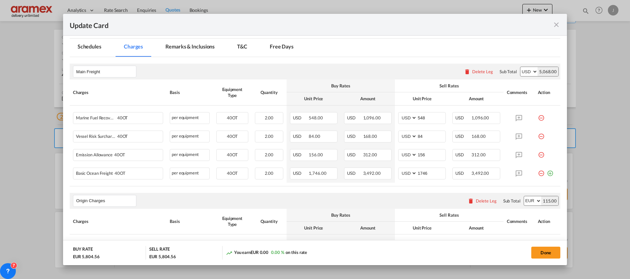
click at [553, 23] on md-icon "icon-close fg-AAA8AD m-0 pointer" at bounding box center [556, 25] width 8 height 8
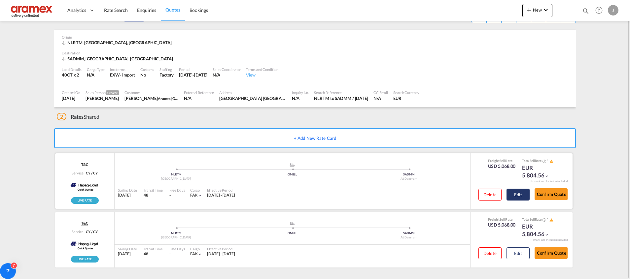
click at [519, 194] on button "Edit" at bounding box center [517, 195] width 23 height 12
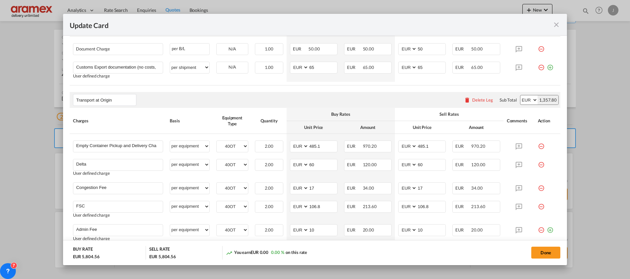
scroll to position [396, 0]
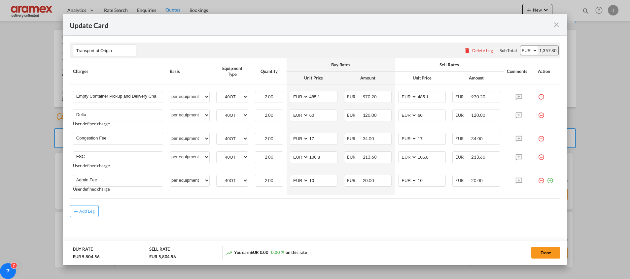
click at [556, 22] on md-icon "icon-close fg-AAA8AD m-0 pointer" at bounding box center [556, 25] width 8 height 8
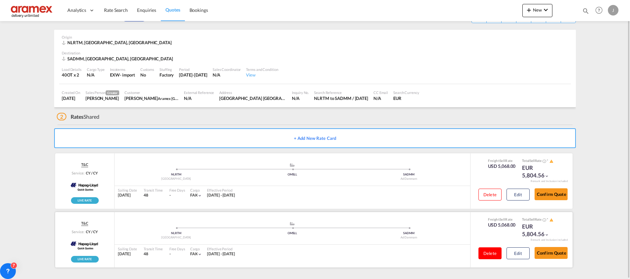
click at [493, 255] on button "Delete" at bounding box center [489, 254] width 23 height 12
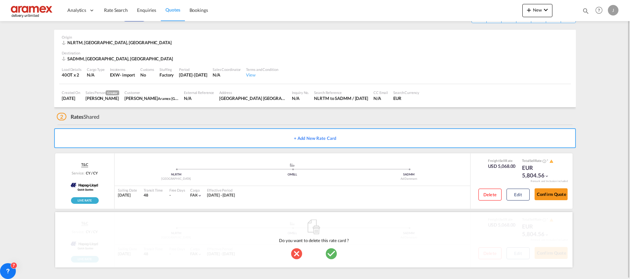
click at [330, 250] on md-icon "icon-checkbox-marked-circle" at bounding box center [331, 253] width 13 height 13
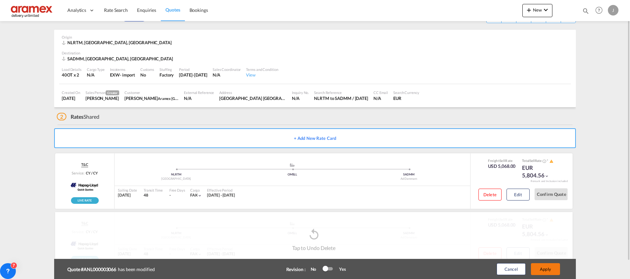
click at [548, 265] on button "Apply" at bounding box center [545, 269] width 29 height 12
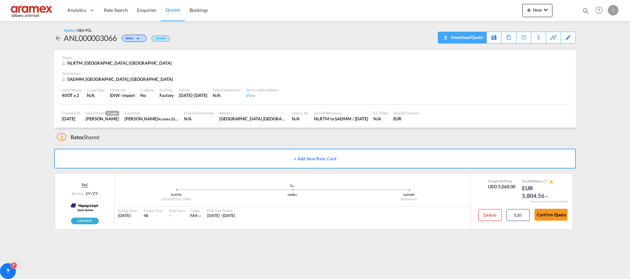
click at [452, 37] on div "Download Quote" at bounding box center [466, 37] width 34 height 11
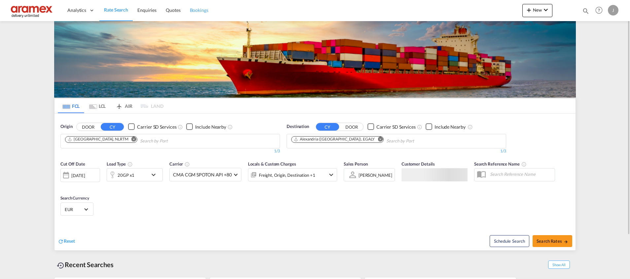
click at [193, 11] on span "Bookings" at bounding box center [199, 10] width 18 height 6
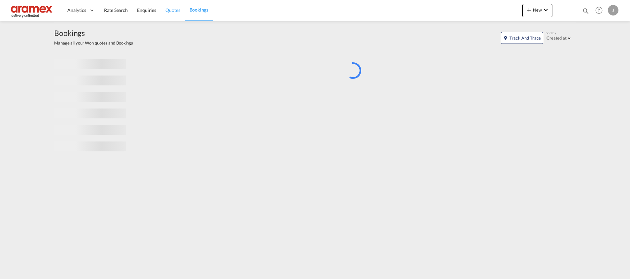
click at [175, 12] on span "Quotes" at bounding box center [172, 10] width 15 height 6
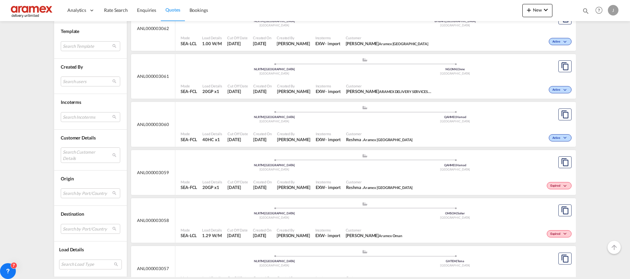
scroll to position [297, 0]
